Goal: Transaction & Acquisition: Purchase product/service

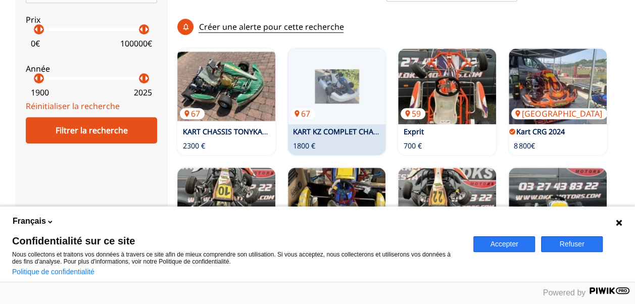
scroll to position [431, 0]
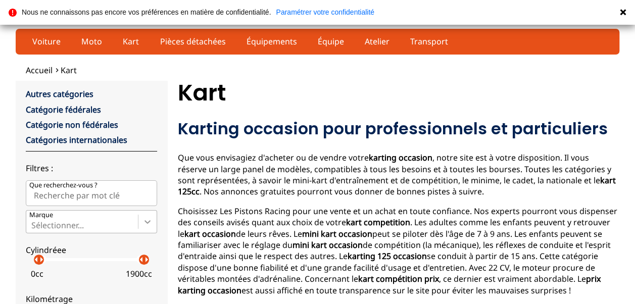
drag, startPoint x: 0, startPoint y: 0, endPoint x: 143, endPoint y: 219, distance: 262.0
click at [143, 219] on icon at bounding box center [147, 222] width 10 height 10
click at [33, 221] on input "Marque Sélectionner..." at bounding box center [32, 225] width 2 height 9
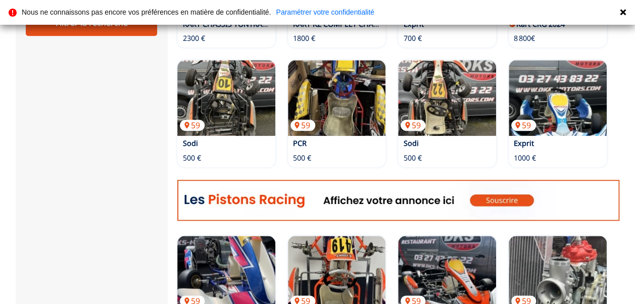
scroll to position [562, 0]
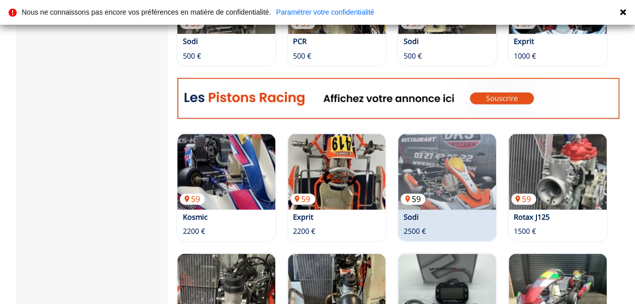
click at [436, 134] on img at bounding box center [447, 172] width 98 height 76
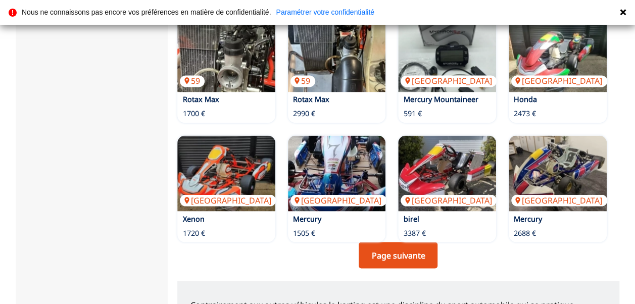
scroll to position [800, 0]
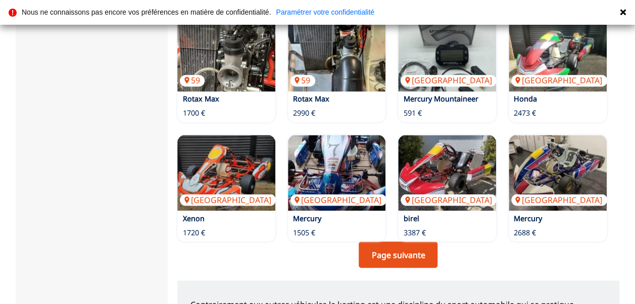
click at [393, 251] on link "Page suivante" at bounding box center [398, 254] width 79 height 26
